Goal: Feedback & Contribution: Contribute content

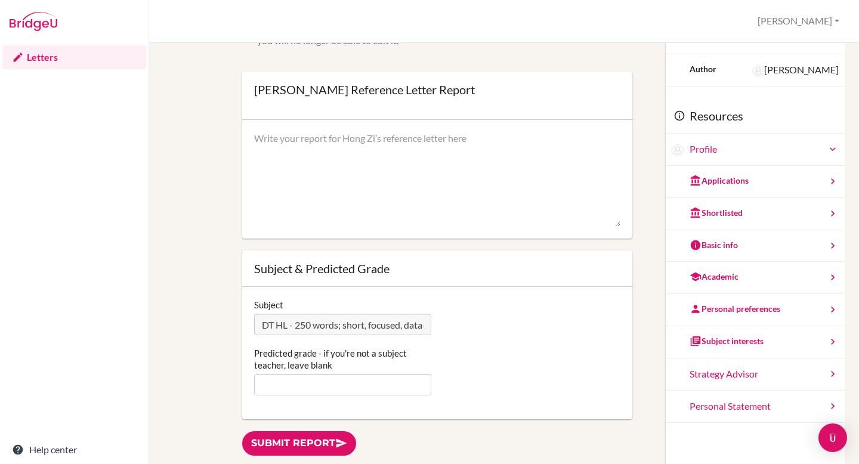
click at [338, 163] on textarea at bounding box center [437, 179] width 366 height 95
paste textarea "I have had the pleasure of knowing [PERSON_NAME] for just over three years, ser…"
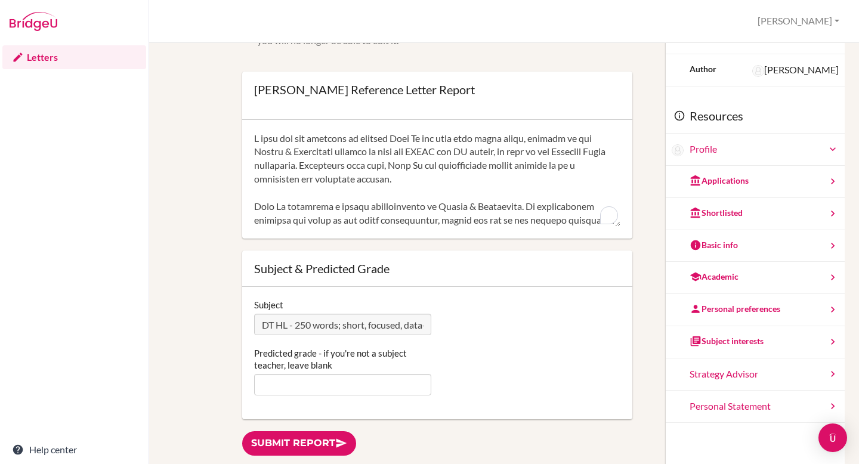
scroll to position [313, 0]
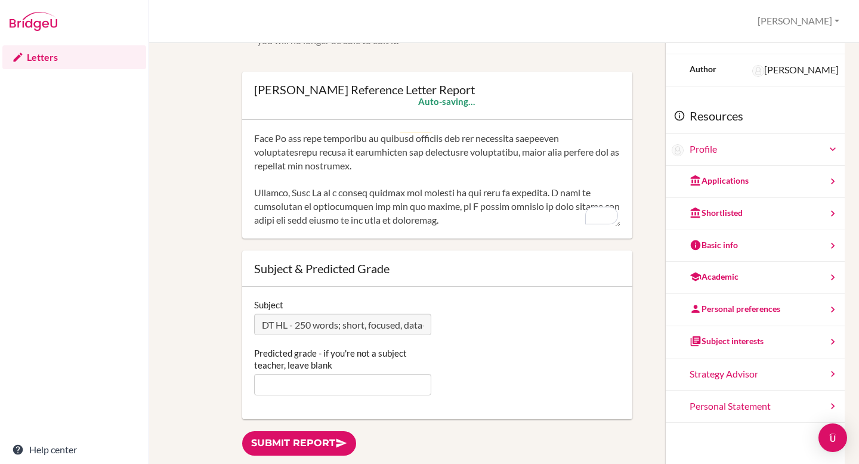
type textarea "I have had the pleasure of knowing [PERSON_NAME] for just over three years, ser…"
click at [307, 385] on input "Predicted grade - if you're not a subject teacher, leave blank" at bounding box center [342, 384] width 177 height 21
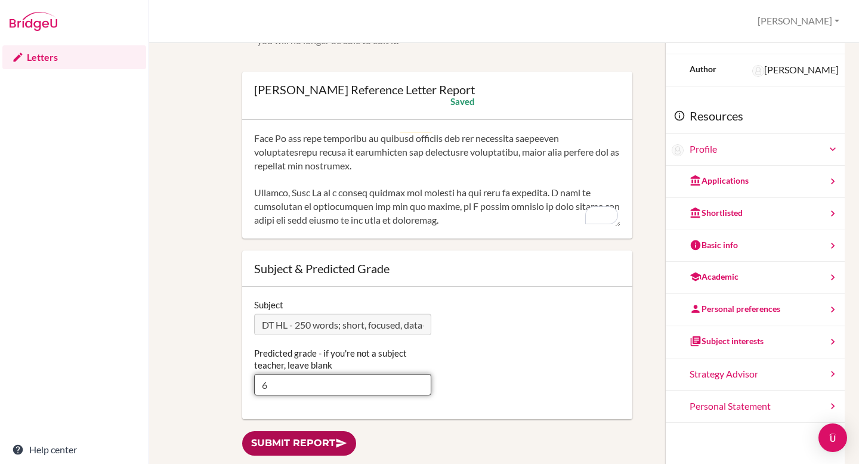
type input "6"
click at [261, 439] on link "Submit report" at bounding box center [299, 443] width 114 height 24
